Goal: Communication & Community: Answer question/provide support

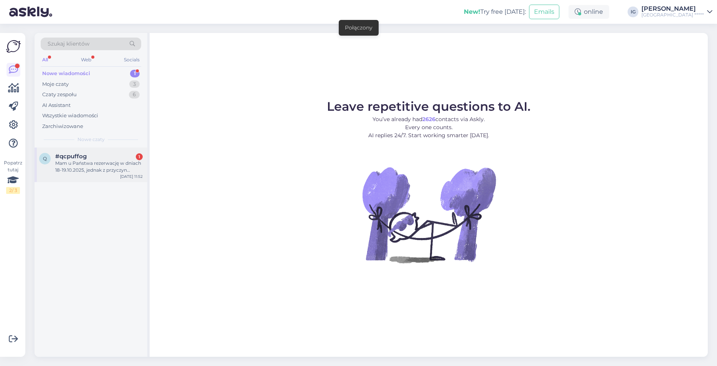
click at [92, 163] on div "Mam u Państwa rezerwację w dniach 18-19.10.2025, jednak z przyczyn losowych ten…" at bounding box center [98, 167] width 87 height 14
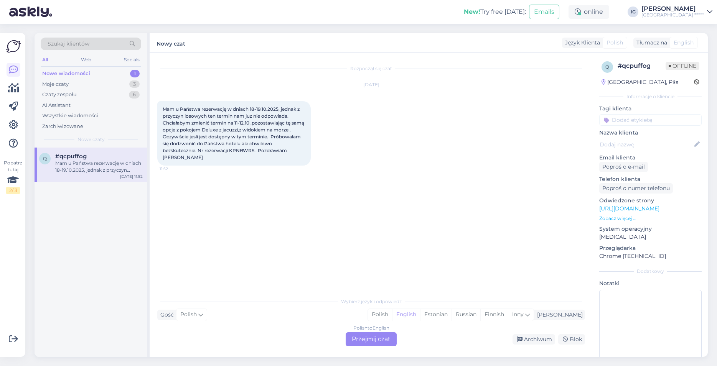
click at [207, 257] on div "Rozpoczął się czat [DATE] Mam u Państwa rezerwację w dniach 18-19.10.2025, jedn…" at bounding box center [374, 174] width 435 height 226
click at [362, 340] on div "Polish to English Przejmij czat" at bounding box center [371, 340] width 51 height 14
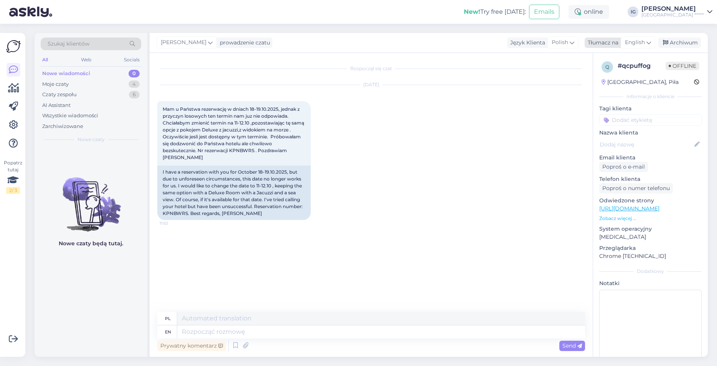
click at [643, 43] on span "English" at bounding box center [635, 42] width 20 height 8
type input "po"
click at [612, 76] on link "Polish" at bounding box center [620, 77] width 84 height 12
click at [188, 331] on textarea at bounding box center [371, 331] width 428 height 16
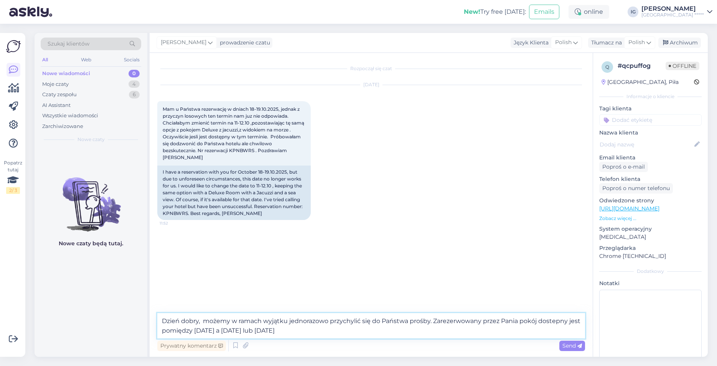
click at [325, 333] on textarea "Dzień dobry, możemy w ramach wyjątku jednorazowo przychylić się do Państwa proś…" at bounding box center [371, 325] width 428 height 25
click at [327, 331] on textarea "Dzień dobry, możemy w ramach wyjątku jednorazowo przychylić się do Państwa proś…" at bounding box center [371, 325] width 428 height 25
type textarea "Dzień dobry, możemy w ramach wyjątku jednorazowo przychylić się do Państwa proś…"
click at [574, 346] on span "Send" at bounding box center [572, 346] width 20 height 7
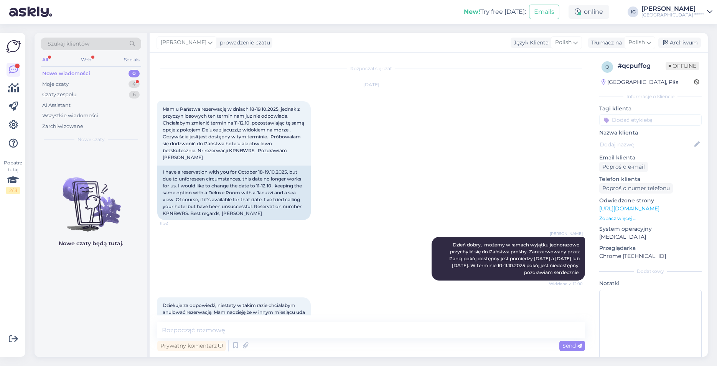
scroll to position [20, 0]
